Goal: Transaction & Acquisition: Book appointment/travel/reservation

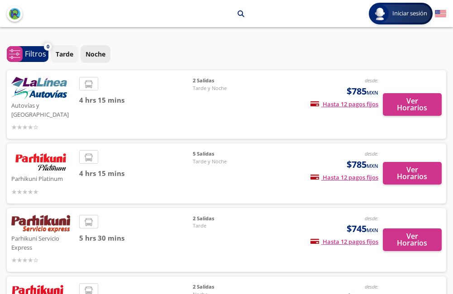
click at [94, 55] on p "Noche" at bounding box center [96, 54] width 20 height 10
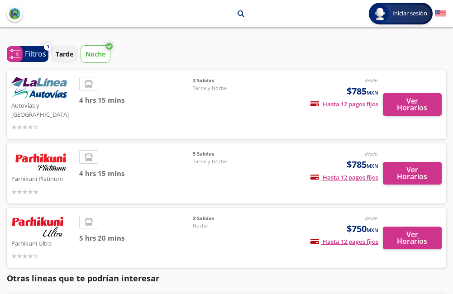
click at [15, 12] on img "back" at bounding box center [14, 13] width 11 height 11
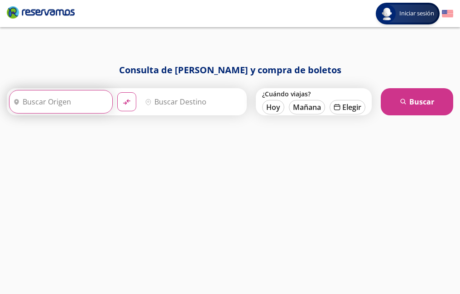
click at [73, 105] on input "Origen" at bounding box center [60, 102] width 101 height 23
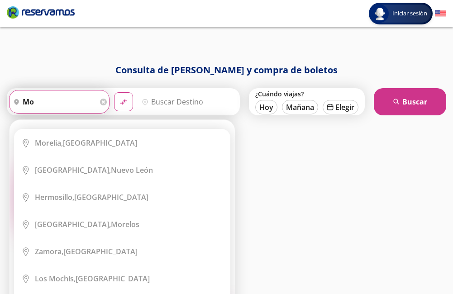
type input "m"
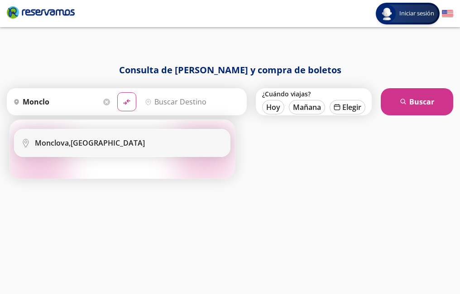
click at [80, 148] on li "City Icon [GEOGRAPHIC_DATA], [GEOGRAPHIC_DATA]" at bounding box center [121, 142] width 215 height 27
type input "Monclova, [GEOGRAPHIC_DATA]"
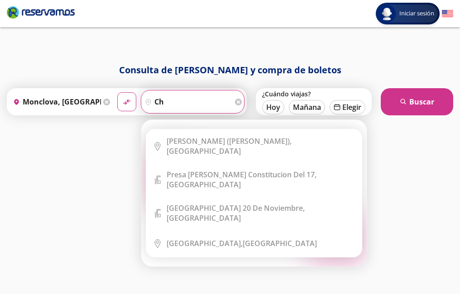
type input "c"
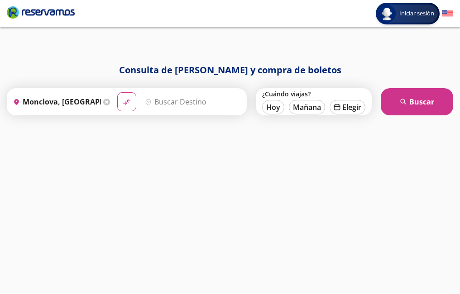
click at [103, 102] on icon at bounding box center [106, 102] width 7 height 7
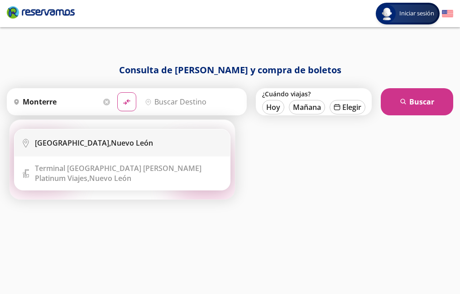
click at [85, 146] on div "[GEOGRAPHIC_DATA], [GEOGRAPHIC_DATA][PERSON_NAME]" at bounding box center [94, 143] width 118 height 10
type input "[GEOGRAPHIC_DATA], [GEOGRAPHIC_DATA][PERSON_NAME]"
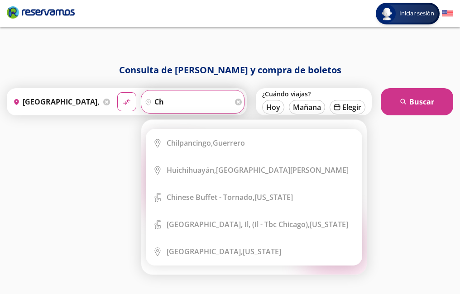
type input "c"
